Goal: Transaction & Acquisition: Purchase product/service

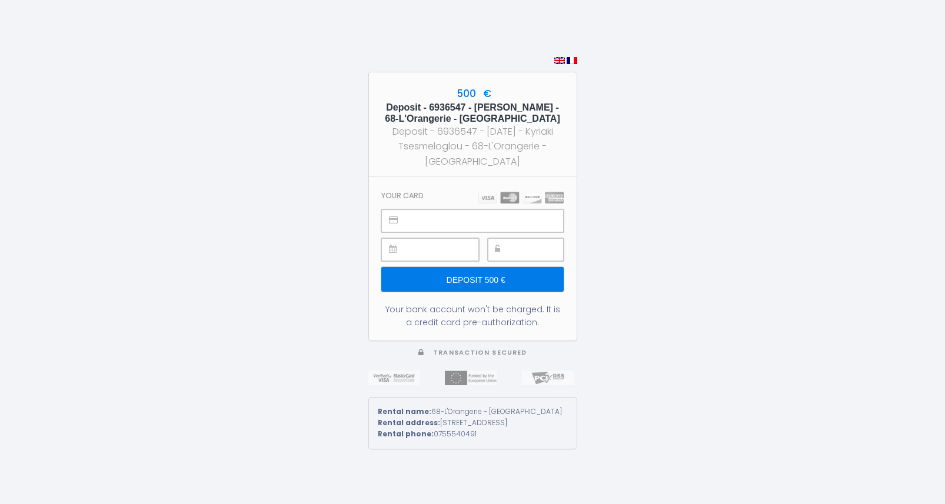
click at [480, 276] on input "Deposit 500 €" at bounding box center [472, 279] width 182 height 25
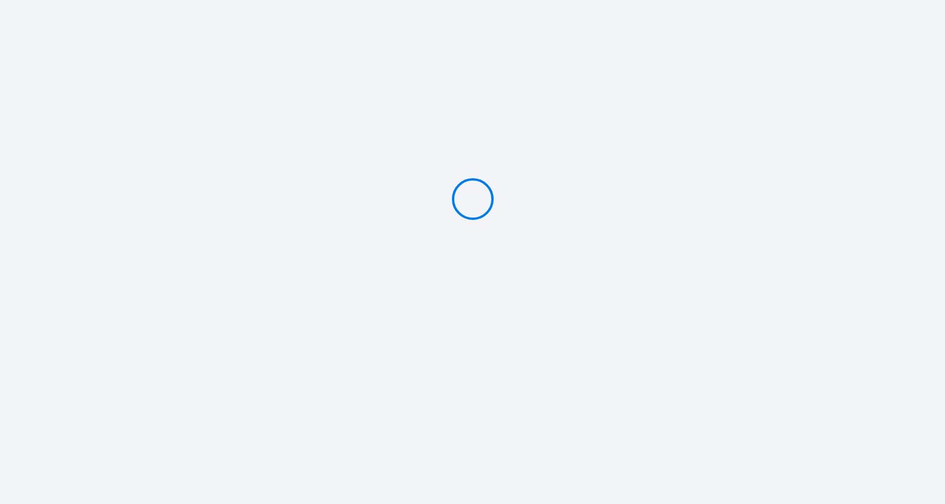
type input "Deposit 500 €"
click at [223, 139] on div at bounding box center [472, 199] width 945 height 398
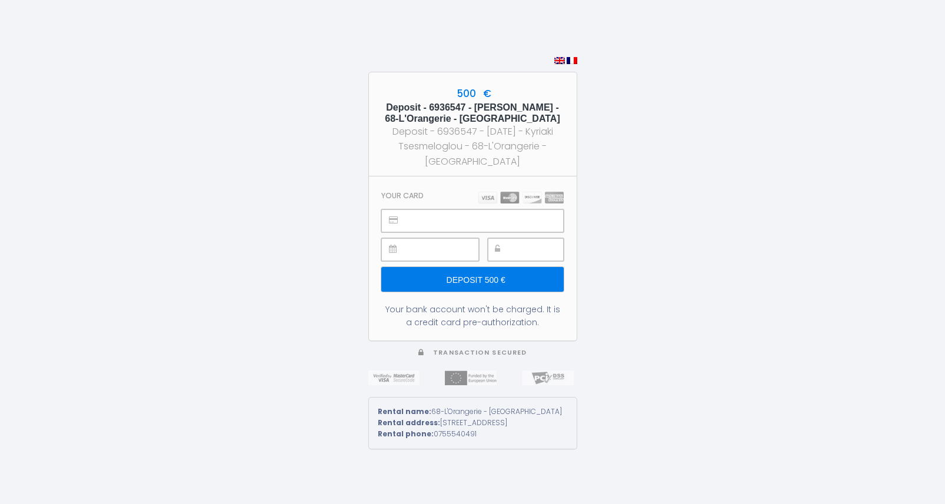
click at [495, 273] on input "Deposit 500 €" at bounding box center [472, 279] width 182 height 25
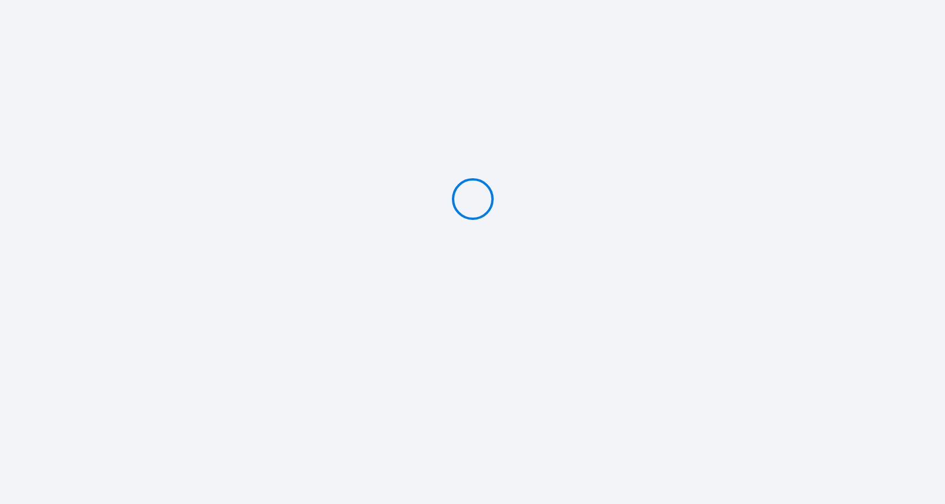
type input "Deposit 500 €"
